Goal: Task Accomplishment & Management: Manage account settings

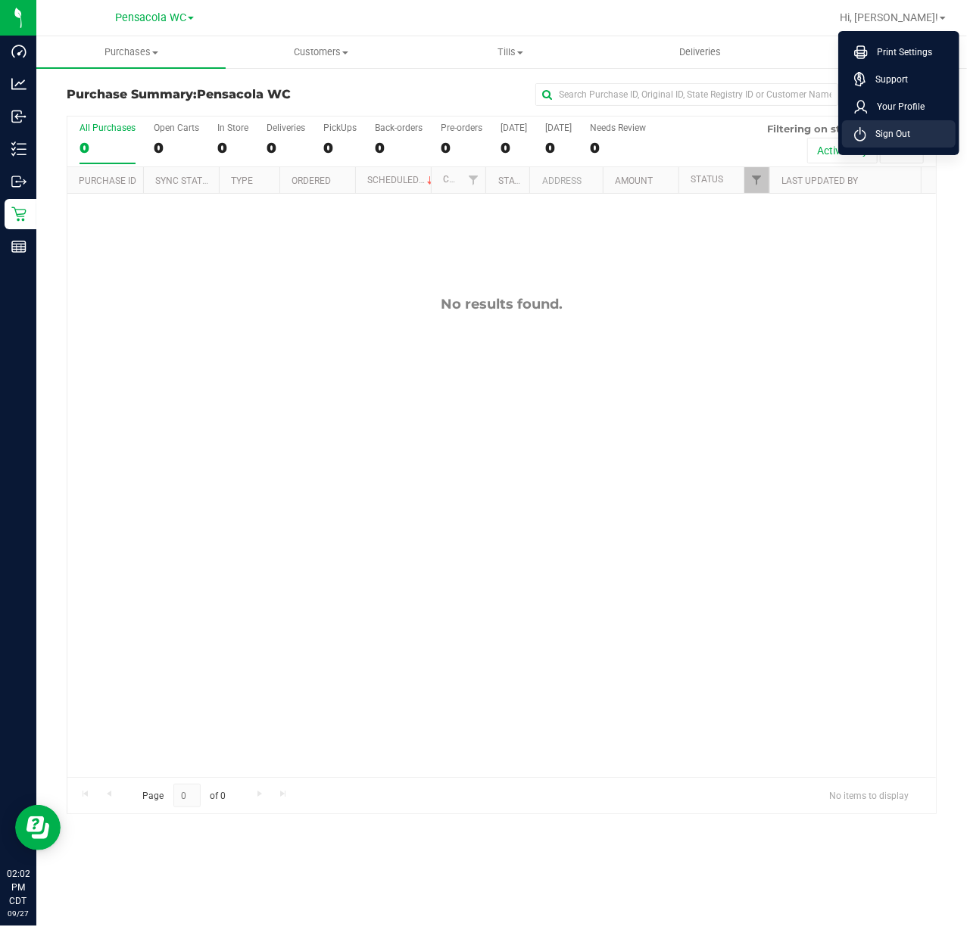
click at [904, 144] on li "Sign Out" at bounding box center [899, 133] width 114 height 27
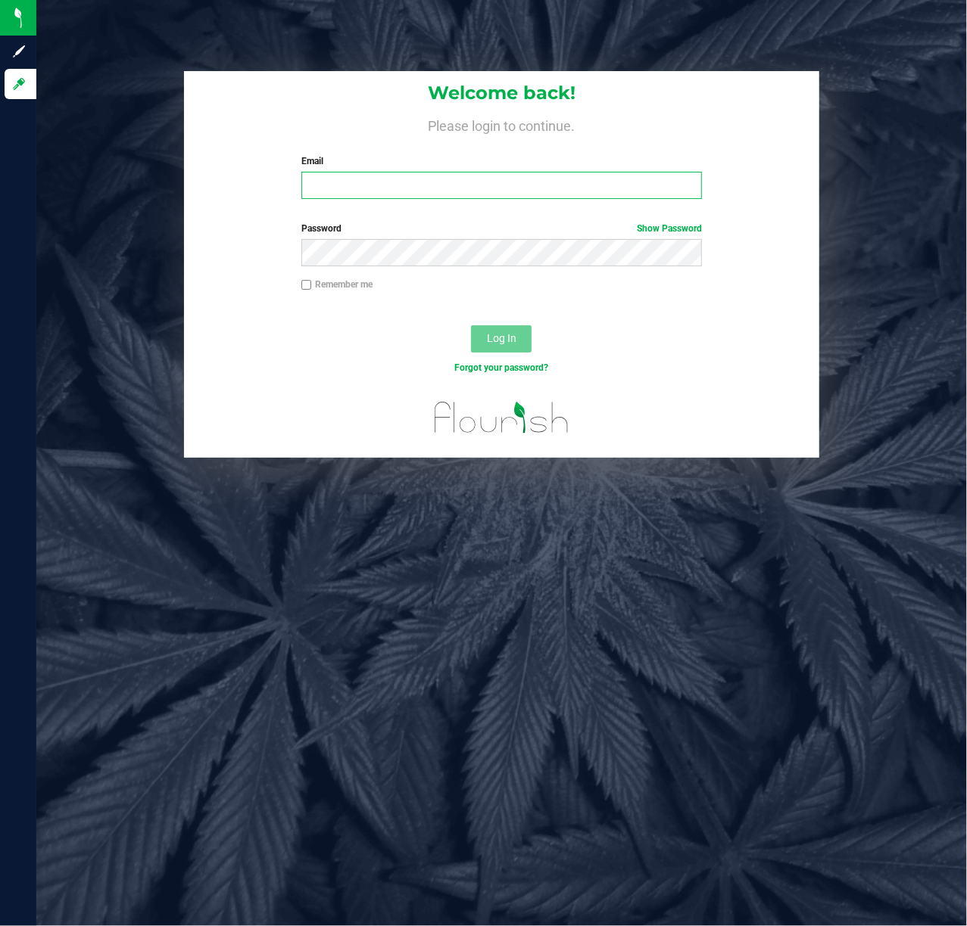
click at [416, 183] on input "Email" at bounding box center [501, 185] width 401 height 27
type input "[EMAIL_ADDRESS][DOMAIN_NAME]"
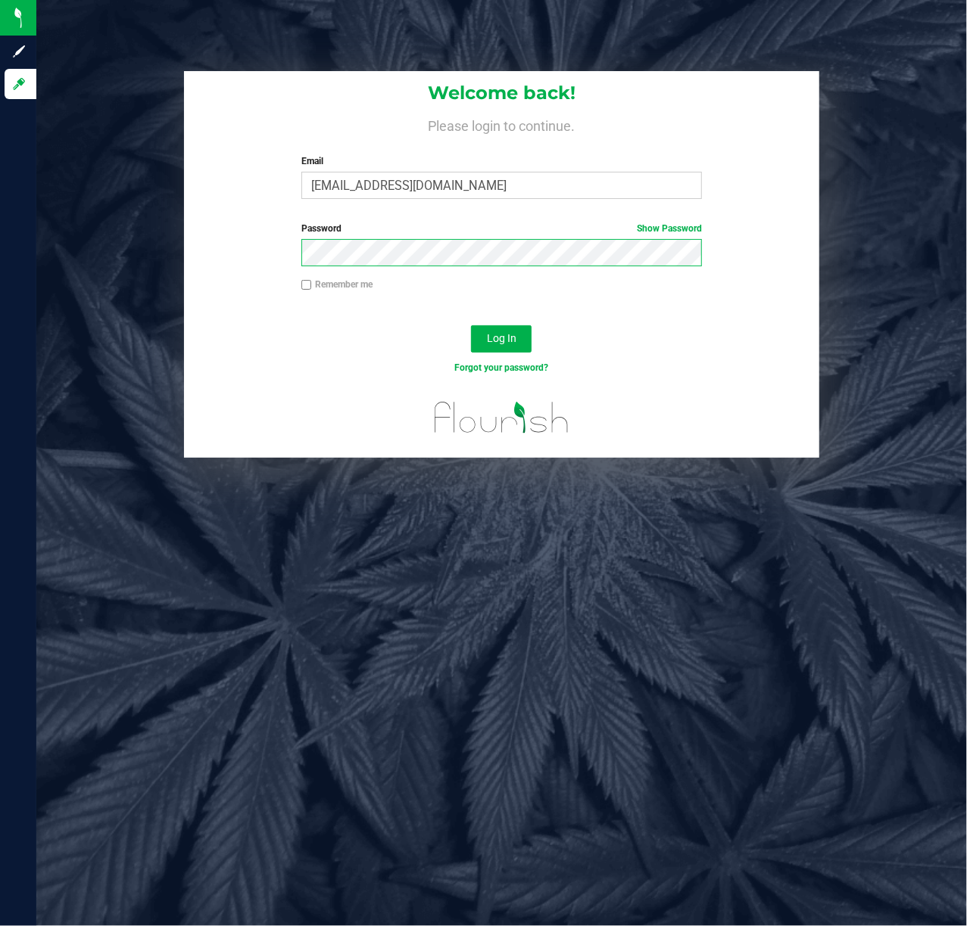
click at [471, 325] on button "Log In" at bounding box center [501, 338] width 61 height 27
